Goal: Task Accomplishment & Management: Use online tool/utility

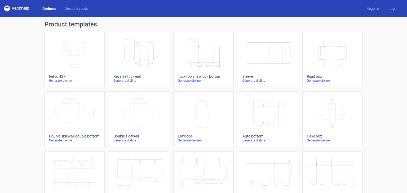
click at [140, 51] on icon "Height Depth Width" at bounding box center [138, 53] width 47 height 30
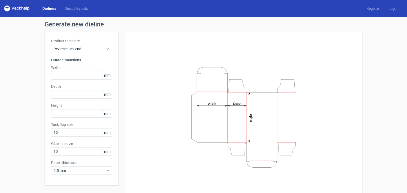
click at [125, 81] on div "Height Depth Width" at bounding box center [243, 117] width 237 height 171
click at [81, 78] on input "text" at bounding box center [81, 75] width 61 height 8
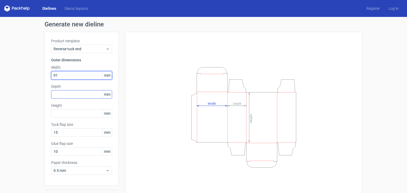
type input "91"
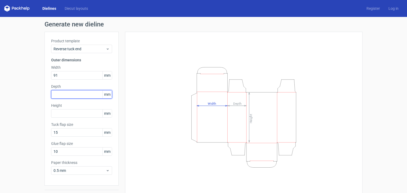
click at [85, 98] on input "text" at bounding box center [81, 94] width 61 height 8
type input "34"
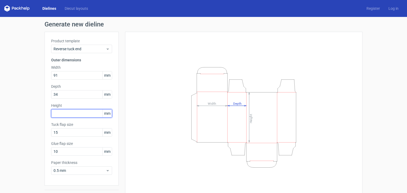
click at [82, 115] on input "text" at bounding box center [81, 113] width 61 height 8
type input "151"
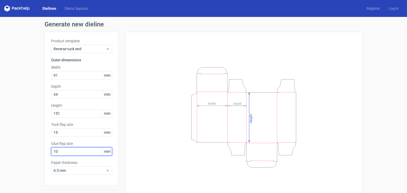
click at [86, 152] on input "10" at bounding box center [81, 151] width 61 height 8
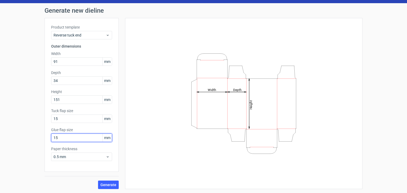
type input "15"
click at [106, 183] on span "Generate" at bounding box center [108, 185] width 16 height 4
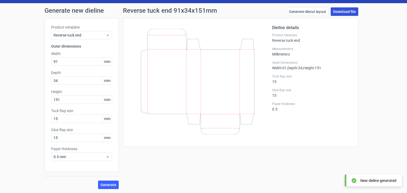
click at [345, 15] on link "Download file" at bounding box center [344, 11] width 28 height 8
